Goal: Use online tool/utility: Utilize a website feature to perform a specific function

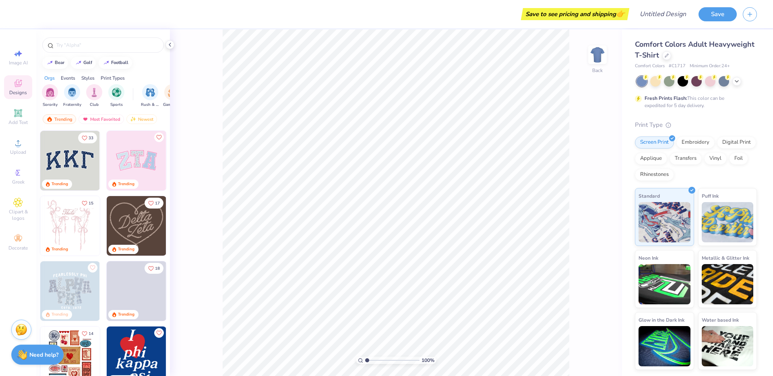
click at [137, 157] on img at bounding box center [137, 161] width 60 height 60
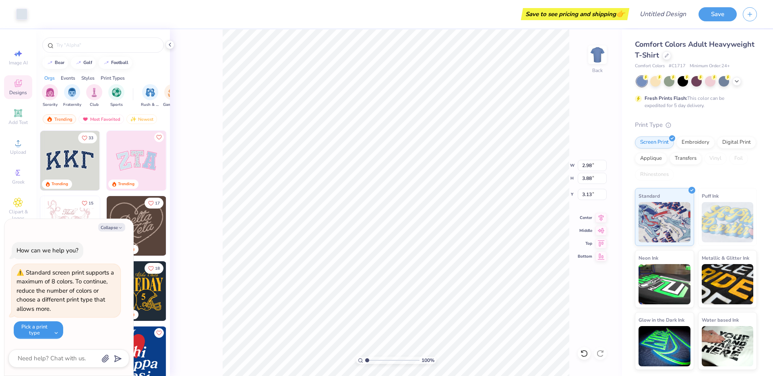
click at [47, 334] on button "Pick a print type" at bounding box center [39, 330] width 50 height 18
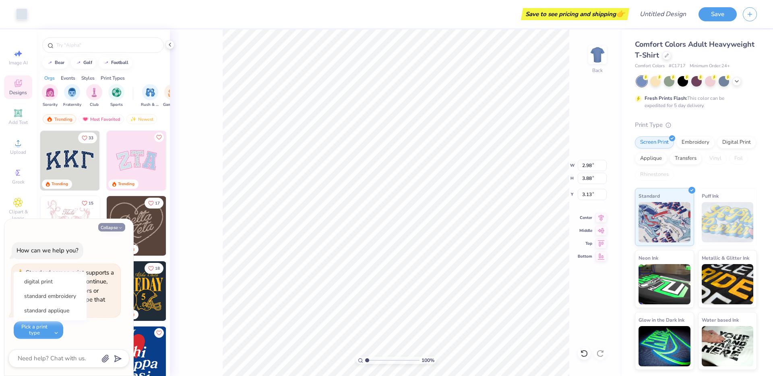
click at [116, 229] on button "Collapse" at bounding box center [111, 227] width 27 height 8
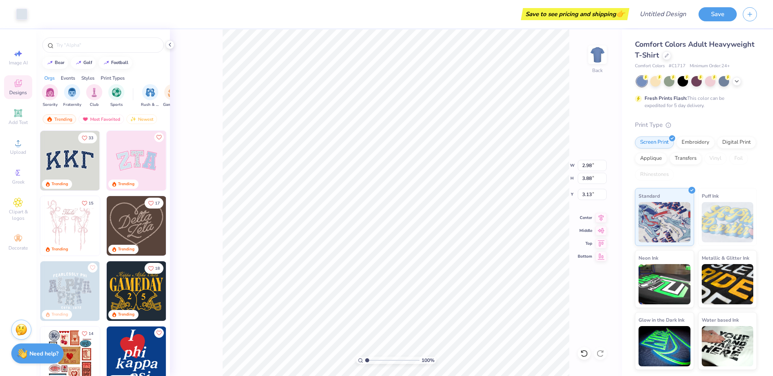
click at [49, 356] on strong "Need help?" at bounding box center [43, 354] width 29 height 8
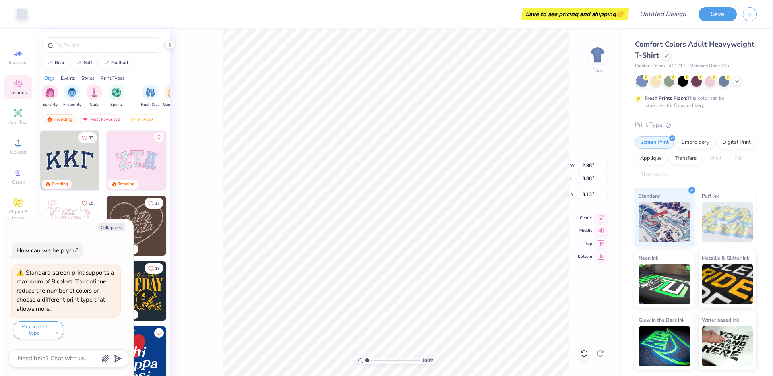
click at [57, 255] on div "How can we help you?" at bounding box center [48, 250] width 72 height 17
click at [131, 134] on img at bounding box center [137, 161] width 60 height 60
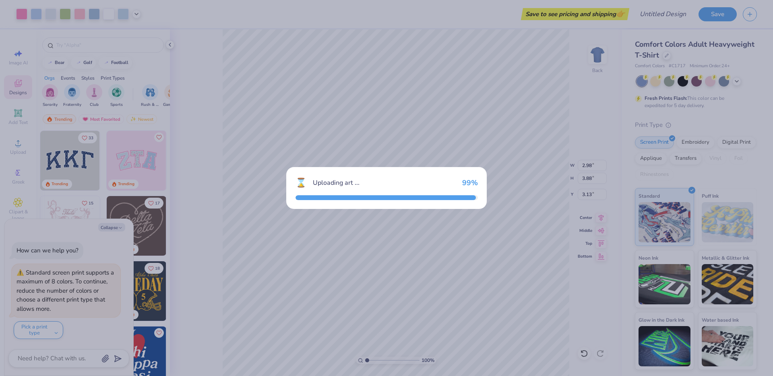
type textarea "x"
type input "9.71"
type input "4.86"
type input "3.00"
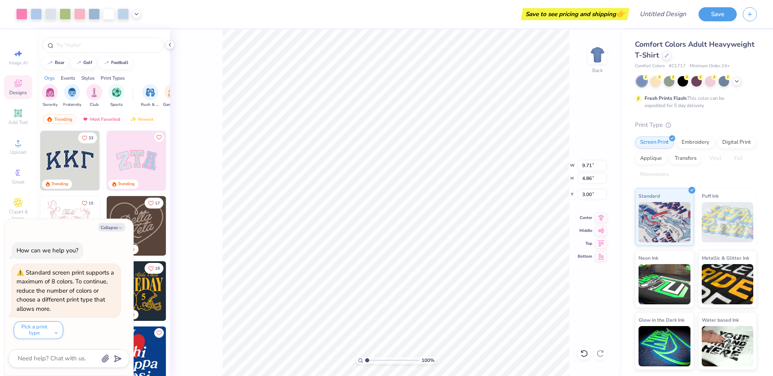
click at [93, 143] on img at bounding box center [70, 161] width 60 height 60
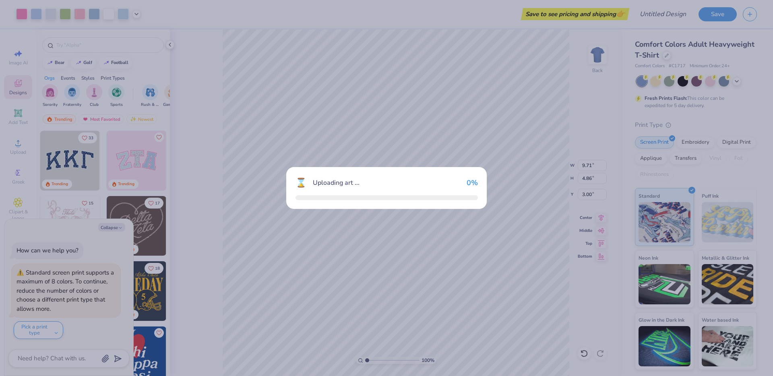
type textarea "x"
type input "10.44"
type input "4.58"
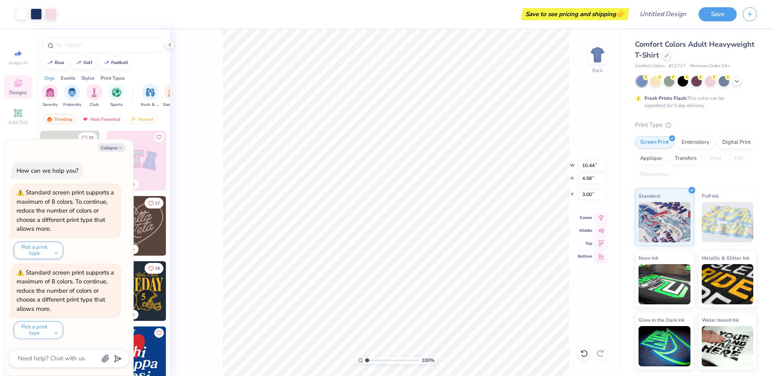
click at [173, 103] on div "100 % Back W 10.44 10.44 " H 4.58 4.58 " Y 3.00 3.00 " Center Middle Top Bottom" at bounding box center [396, 202] width 452 height 347
click at [588, 73] on div "100 % Back" at bounding box center [396, 202] width 452 height 347
type textarea "x"
type input "10.40"
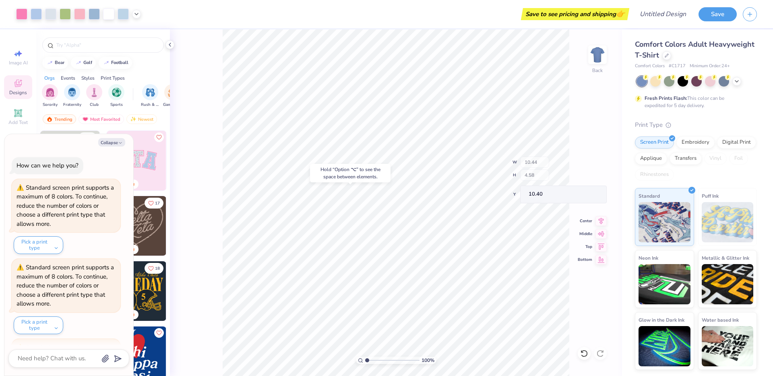
scroll to position [75, 0]
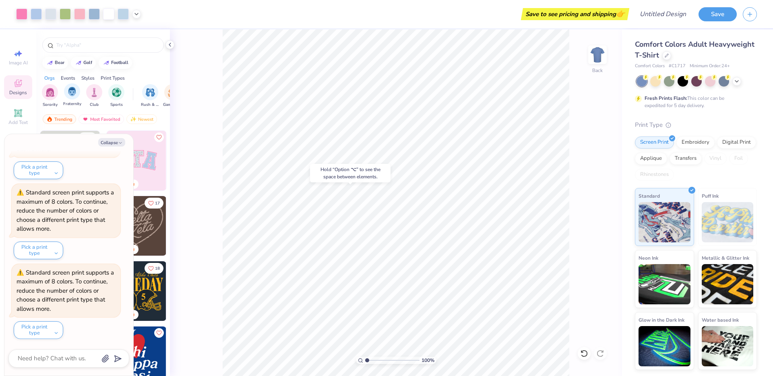
click at [71, 100] on div "Fraternity" at bounding box center [72, 95] width 18 height 24
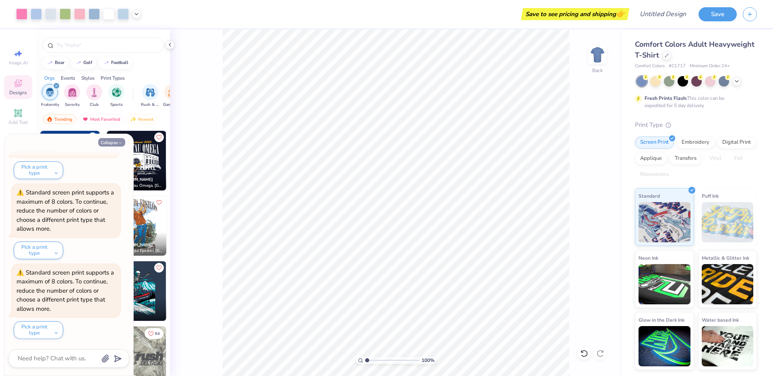
click at [112, 142] on button "Collapse" at bounding box center [111, 142] width 27 height 8
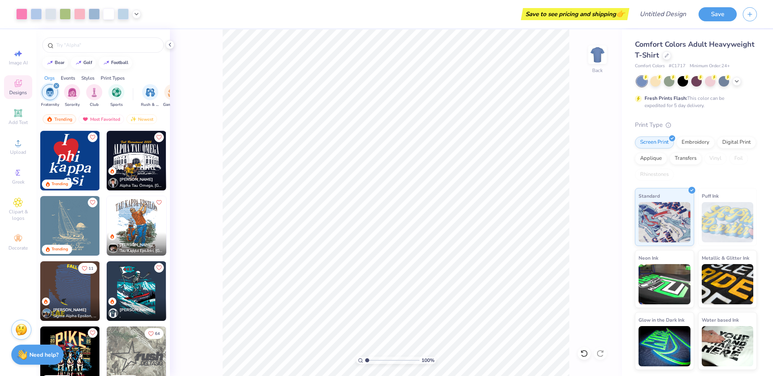
click at [83, 172] on img at bounding box center [70, 161] width 60 height 60
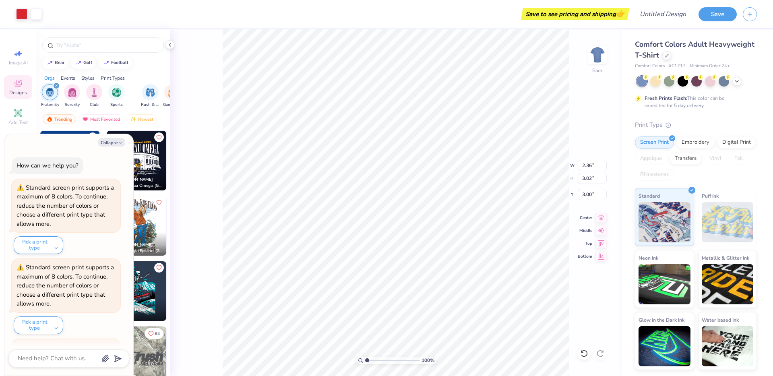
scroll to position [155, 0]
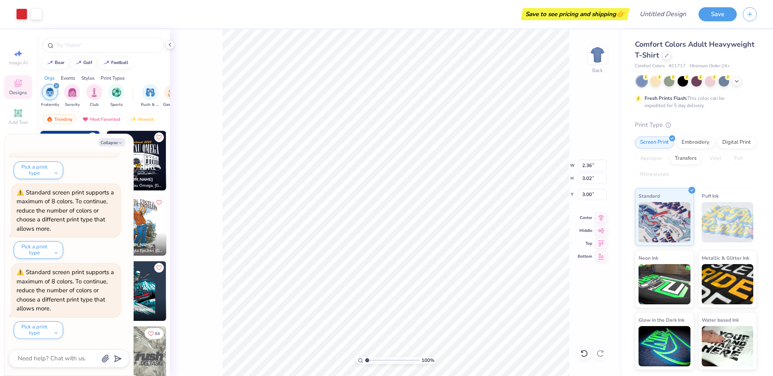
type textarea "x"
type input "9.71"
type input "4.86"
type textarea "x"
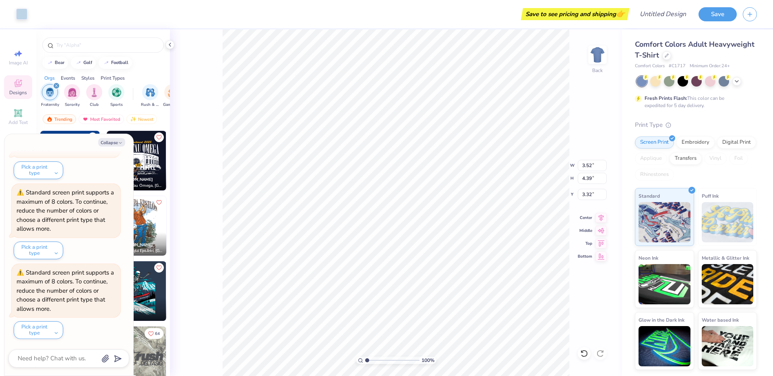
type input "11.29"
type textarea "x"
type input "7.39"
type textarea "x"
type input "7.38"
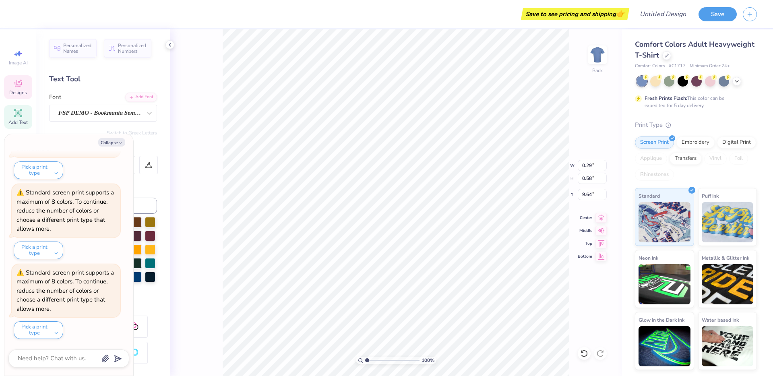
type textarea "x"
type input "3.21"
type input "6.33"
click at [108, 144] on button "Collapse" at bounding box center [111, 142] width 27 height 8
type textarea "x"
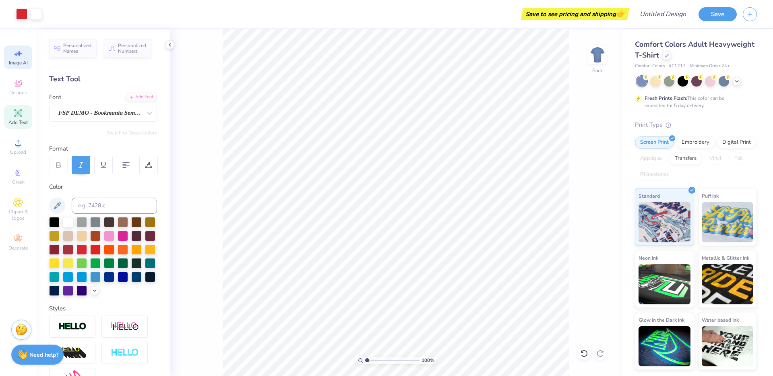
click at [26, 48] on div "Image AI" at bounding box center [18, 58] width 28 height 24
select select "4"
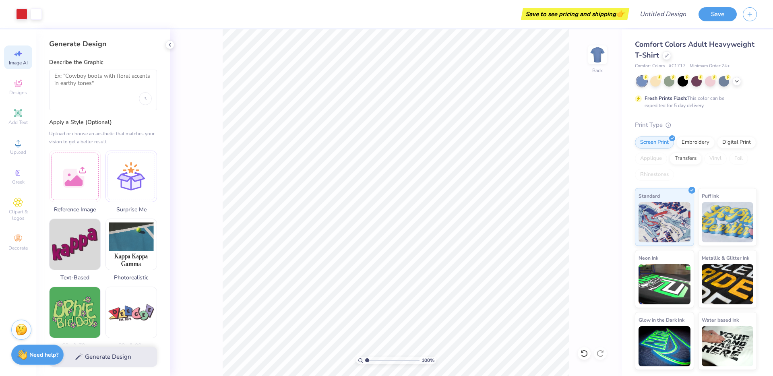
click at [135, 102] on div at bounding box center [103, 90] width 108 height 41
click at [120, 91] on textarea at bounding box center [102, 82] width 97 height 20
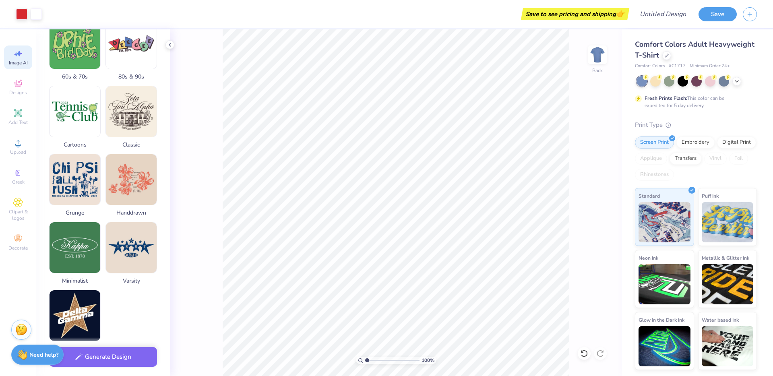
scroll to position [313, 0]
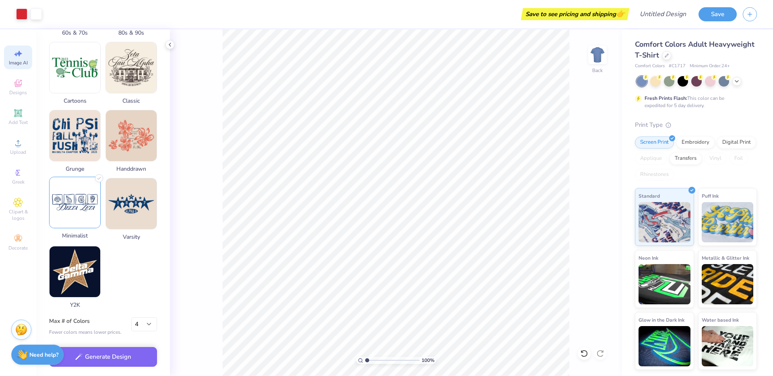
type textarea "do a frat house party design"
click at [85, 226] on img at bounding box center [75, 202] width 51 height 51
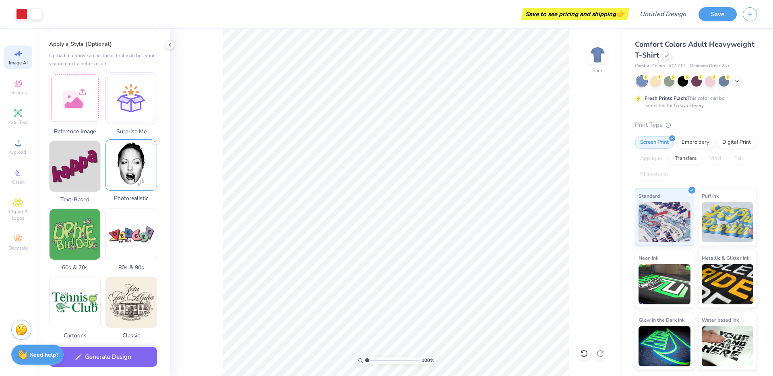
scroll to position [79, 0]
click at [146, 165] on img at bounding box center [131, 164] width 51 height 51
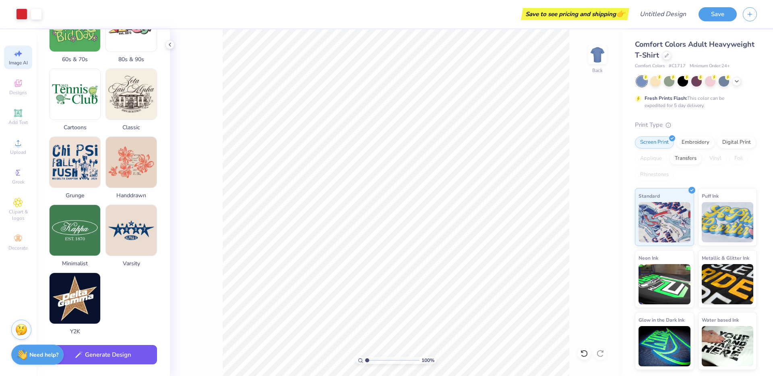
click at [132, 354] on button "Generate Design" at bounding box center [103, 355] width 108 height 20
